Goal: Information Seeking & Learning: Learn about a topic

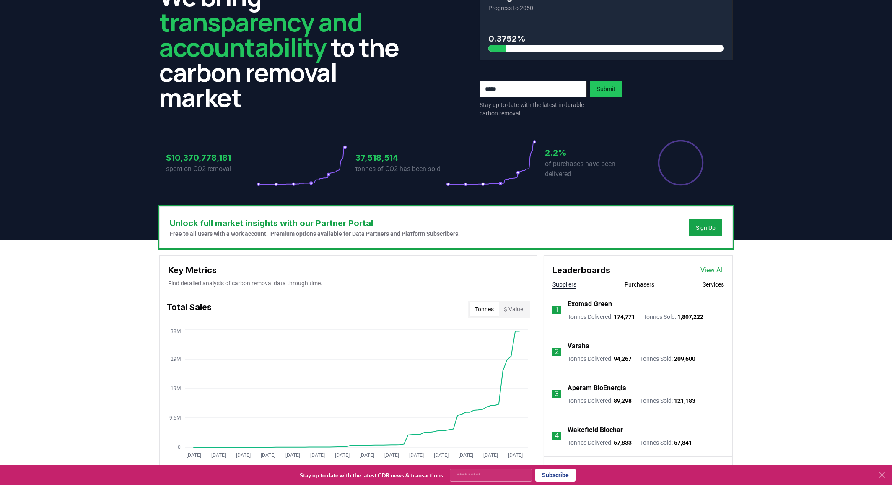
scroll to position [42, 0]
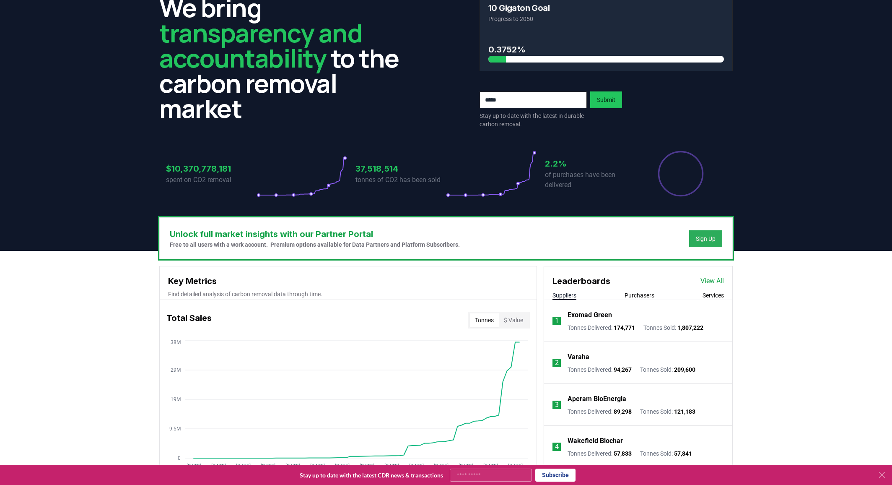
click at [696, 245] on button "Sign Up" at bounding box center [705, 238] width 33 height 17
click at [699, 238] on div "Sign Up" at bounding box center [706, 238] width 20 height 8
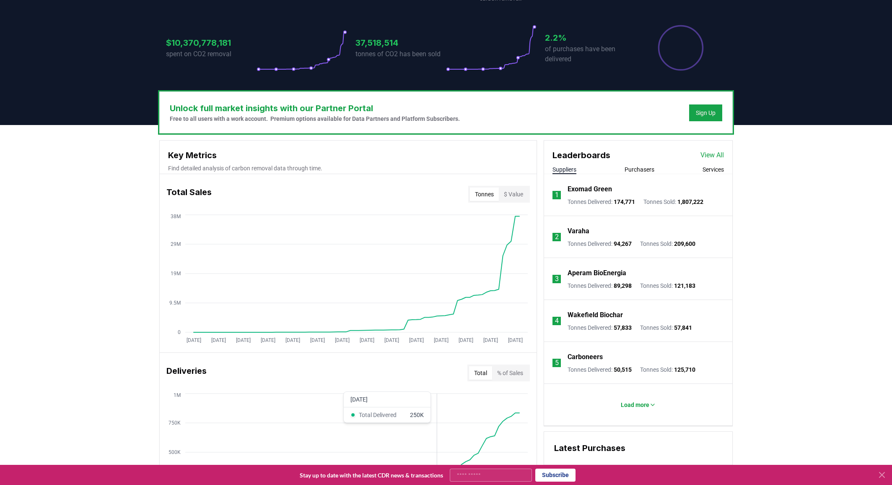
scroll to position [0, 0]
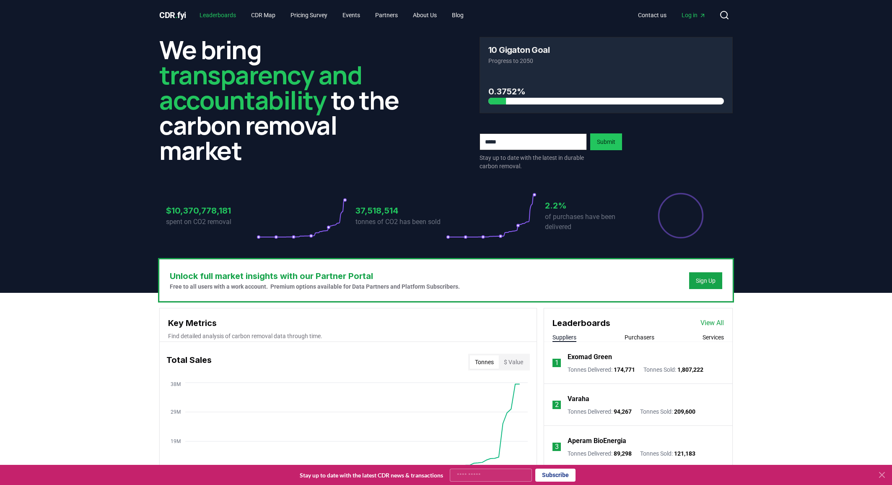
click at [212, 19] on link "Leaderboards" at bounding box center [218, 15] width 50 height 15
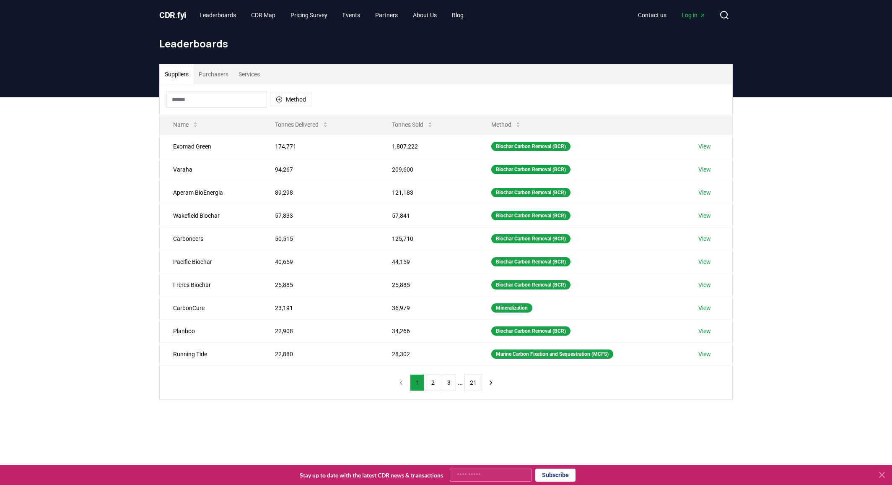
click at [224, 73] on button "Purchasers" at bounding box center [214, 74] width 40 height 20
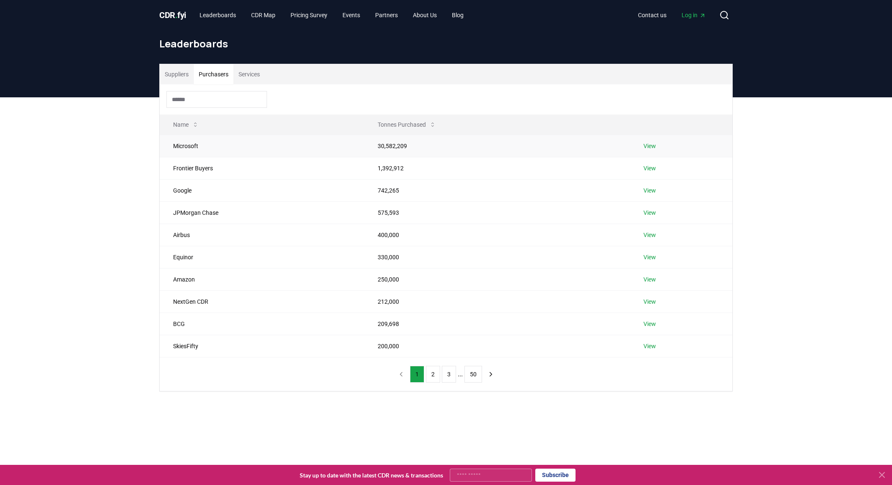
click at [647, 145] on link "View" at bounding box center [649, 146] width 13 height 8
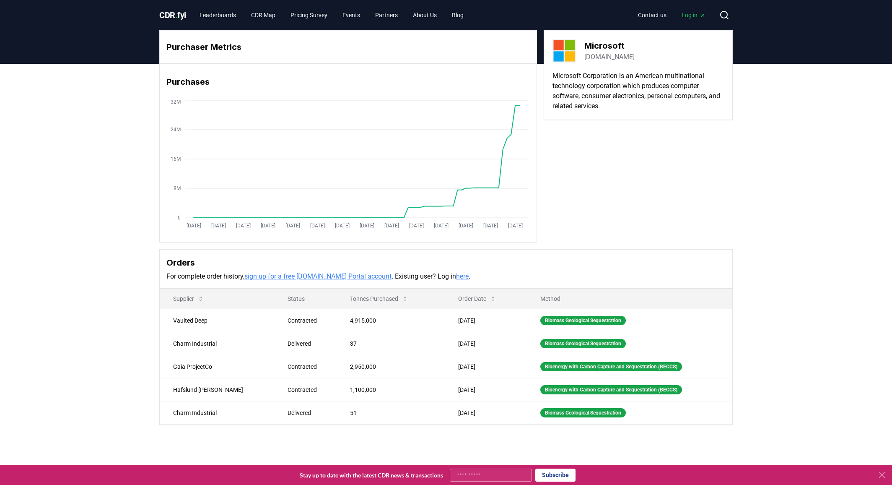
click at [489, 473] on input "Your email" at bounding box center [491, 474] width 82 height 13
click at [409, 456] on div "Purchaser Metrics Purchases Jan 2019 Jul 2019 Jan 2020 Jul 2020 Jan 2021 Jul 20…" at bounding box center [446, 261] width 892 height 394
click at [353, 276] on link "sign up for a free CDR.fyi Portal account" at bounding box center [317, 276] width 147 height 8
click at [45, 279] on div "Purchaser Metrics Purchases Jan 2019 Jul 2019 Jan 2020 Jul 2020 Jan 2021 Jul 20…" at bounding box center [446, 261] width 892 height 394
